Goal: Contribute content

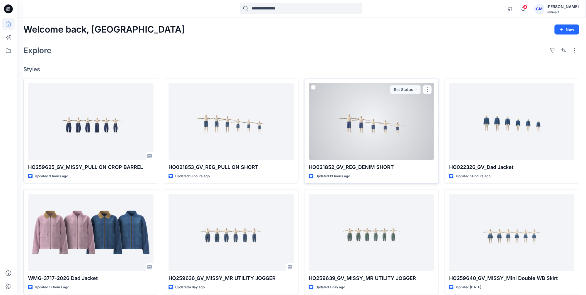
click at [366, 127] on div at bounding box center [372, 121] width 126 height 77
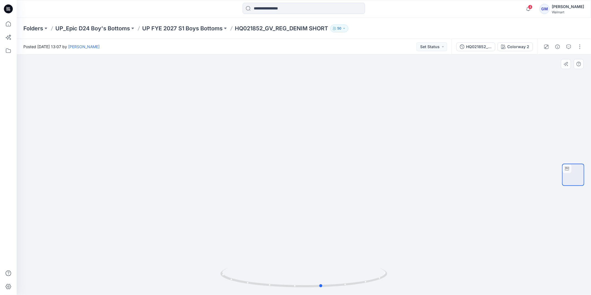
drag, startPoint x: 350, startPoint y: 285, endPoint x: 378, endPoint y: 260, distance: 37.1
click at [378, 260] on div at bounding box center [304, 175] width 575 height 240
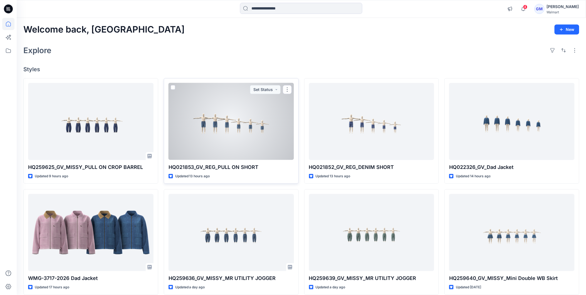
click at [230, 106] on div at bounding box center [232, 121] width 126 height 77
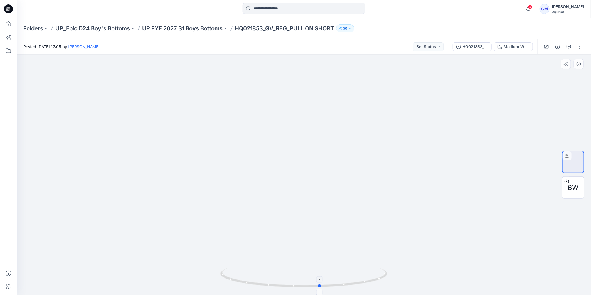
drag, startPoint x: 343, startPoint y: 284, endPoint x: 373, endPoint y: 275, distance: 31.2
click at [373, 275] on icon at bounding box center [304, 278] width 168 height 21
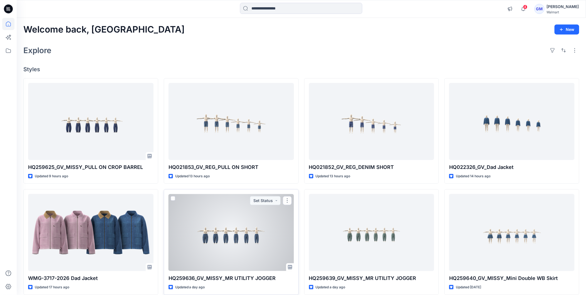
click at [271, 230] on div at bounding box center [232, 232] width 126 height 77
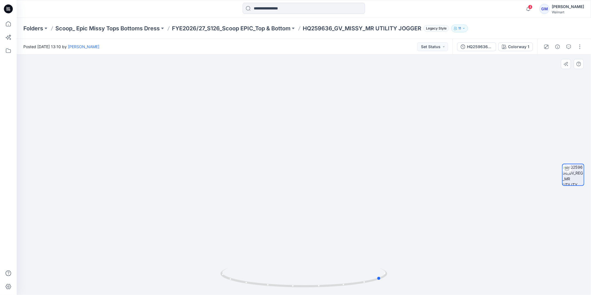
drag, startPoint x: 347, startPoint y: 282, endPoint x: 425, endPoint y: 271, distance: 79.0
click at [425, 272] on div at bounding box center [304, 175] width 575 height 240
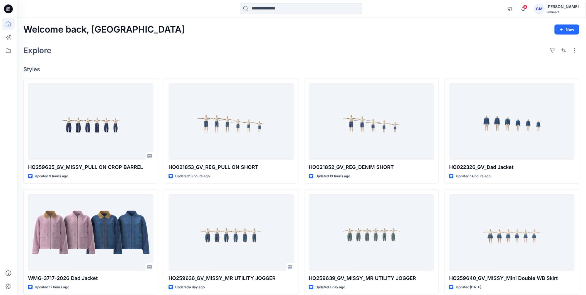
click at [277, 8] on input at bounding box center [301, 8] width 122 height 11
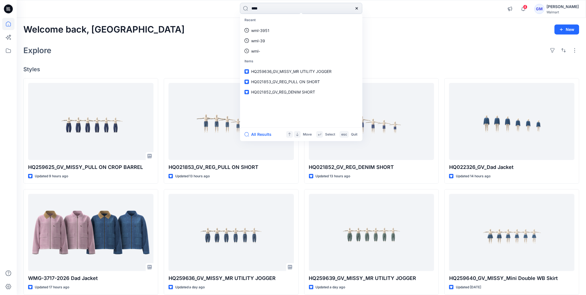
type input "****"
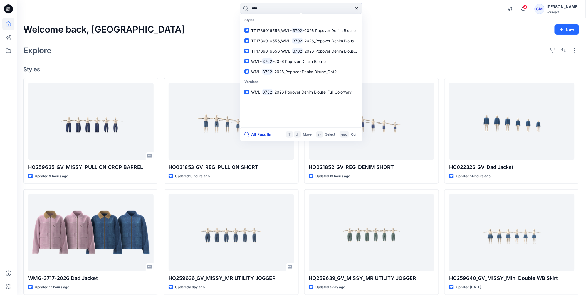
click at [262, 133] on button "All Results" at bounding box center [260, 134] width 31 height 7
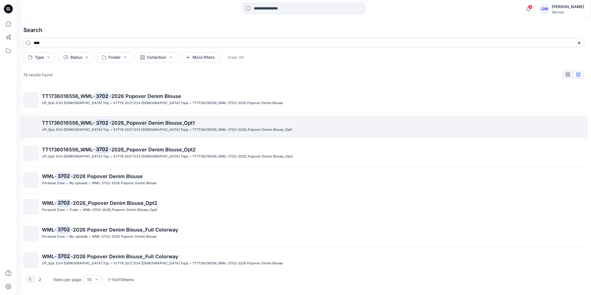
click at [107, 122] on mark "3702" at bounding box center [102, 123] width 14 height 8
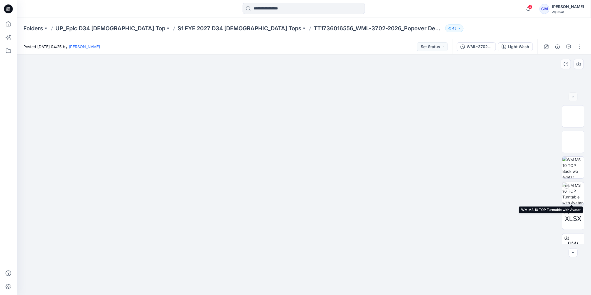
click at [576, 187] on img at bounding box center [574, 193] width 22 height 22
drag, startPoint x: 341, startPoint y: 279, endPoint x: 384, endPoint y: 264, distance: 45.4
click at [384, 264] on div at bounding box center [304, 175] width 575 height 240
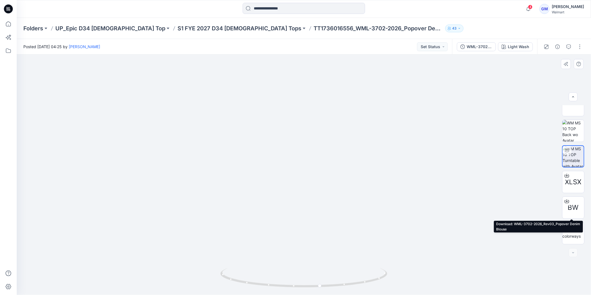
click at [574, 206] on span "BW" at bounding box center [573, 208] width 11 height 10
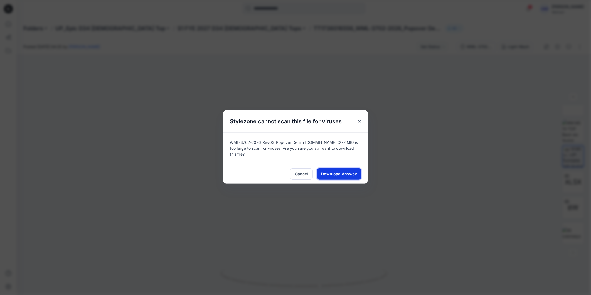
click at [349, 172] on span "Download Anyway" at bounding box center [339, 174] width 36 height 6
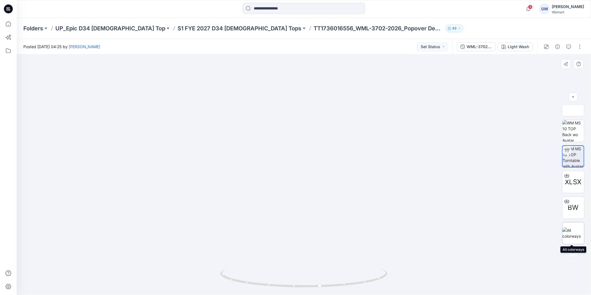
click at [576, 224] on div at bounding box center [573, 233] width 22 height 22
click at [478, 48] on div "WML-3702-2026_Rev03_Popover Denim Blouse_Full Colorway" at bounding box center [480, 47] width 26 height 6
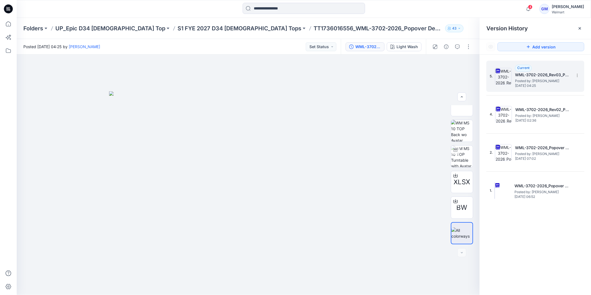
click at [532, 85] on span "Monday, July 07, 2025 04:25" at bounding box center [543, 86] width 56 height 4
click at [397, 44] on div "Light Wash" at bounding box center [407, 47] width 21 height 6
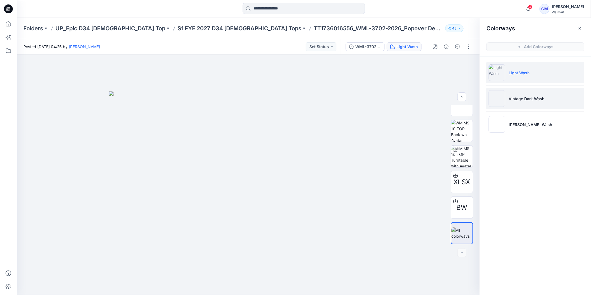
click at [528, 99] on p "Vintage Dark Wash" at bounding box center [527, 99] width 36 height 6
click at [513, 93] on li "Vintage Dark Wash" at bounding box center [536, 98] width 98 height 21
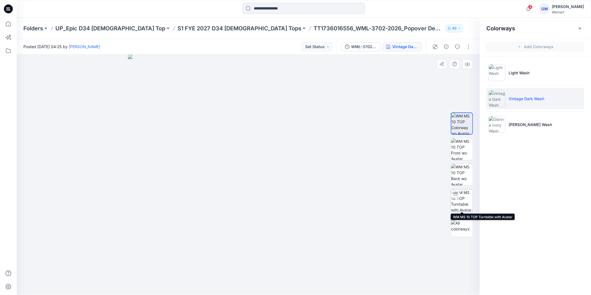
click at [463, 195] on img at bounding box center [462, 201] width 22 height 22
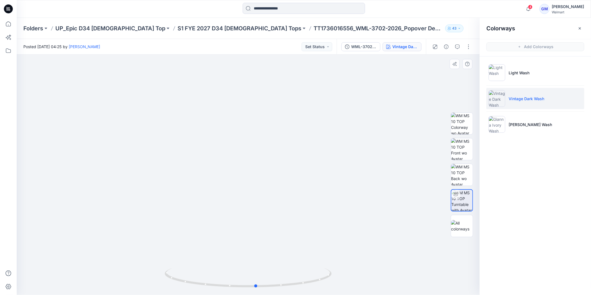
drag, startPoint x: 291, startPoint y: 278, endPoint x: 301, endPoint y: 264, distance: 17.6
click at [301, 264] on div at bounding box center [248, 175] width 463 height 240
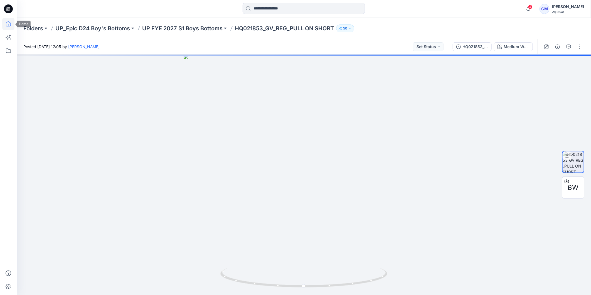
click at [8, 21] on icon at bounding box center [8, 24] width 12 height 12
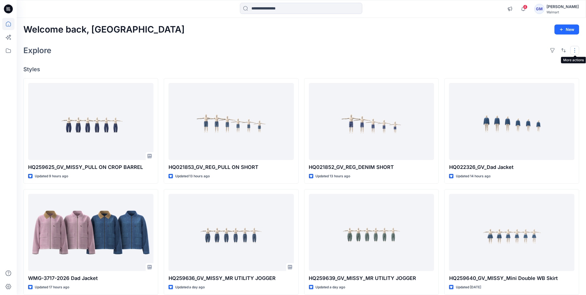
click at [575, 50] on button "button" at bounding box center [575, 50] width 9 height 9
click at [415, 54] on div "Explore Layout Grid Large Grid Folder View Compact Card Card View Card Info" at bounding box center [301, 50] width 556 height 13
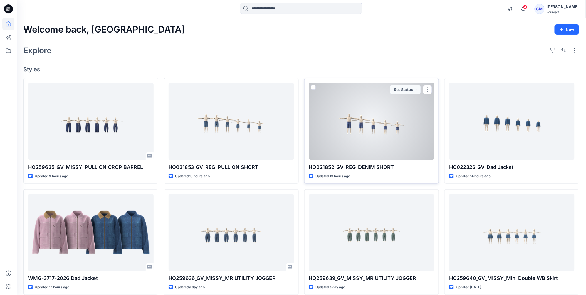
click at [363, 128] on div at bounding box center [372, 121] width 126 height 77
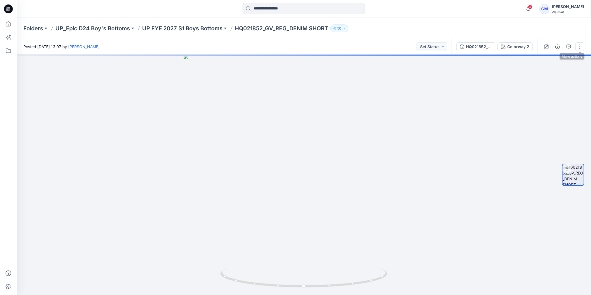
click at [582, 45] on button "button" at bounding box center [580, 46] width 9 height 9
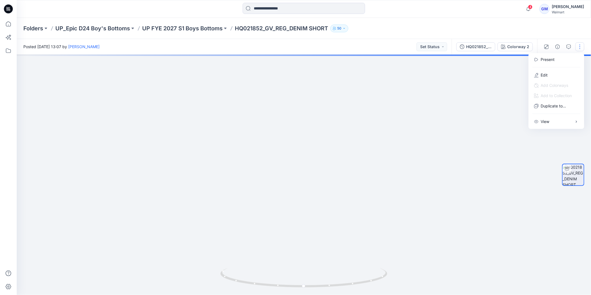
click at [541, 69] on div at bounding box center [556, 67] width 53 height 5
click at [542, 71] on button "Edit" at bounding box center [556, 75] width 51 height 10
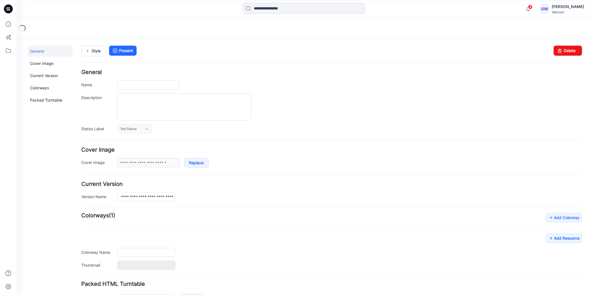
type input "**********"
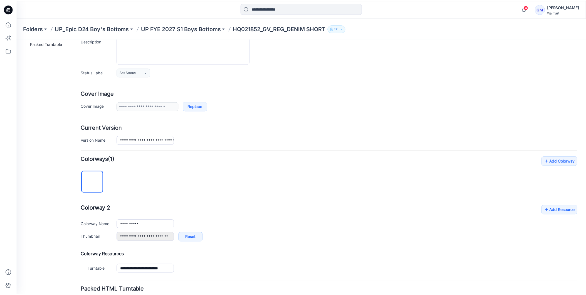
scroll to position [102, 0]
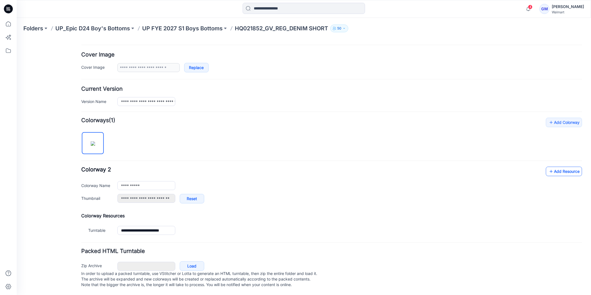
click at [564, 166] on link "Add Resource" at bounding box center [564, 170] width 36 height 9
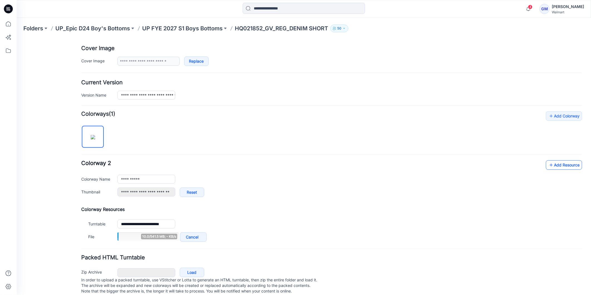
click at [566, 165] on link "Add Resource" at bounding box center [564, 164] width 36 height 9
click at [10, 23] on icon at bounding box center [8, 24] width 12 height 12
